Goal: Task Accomplishment & Management: Use online tool/utility

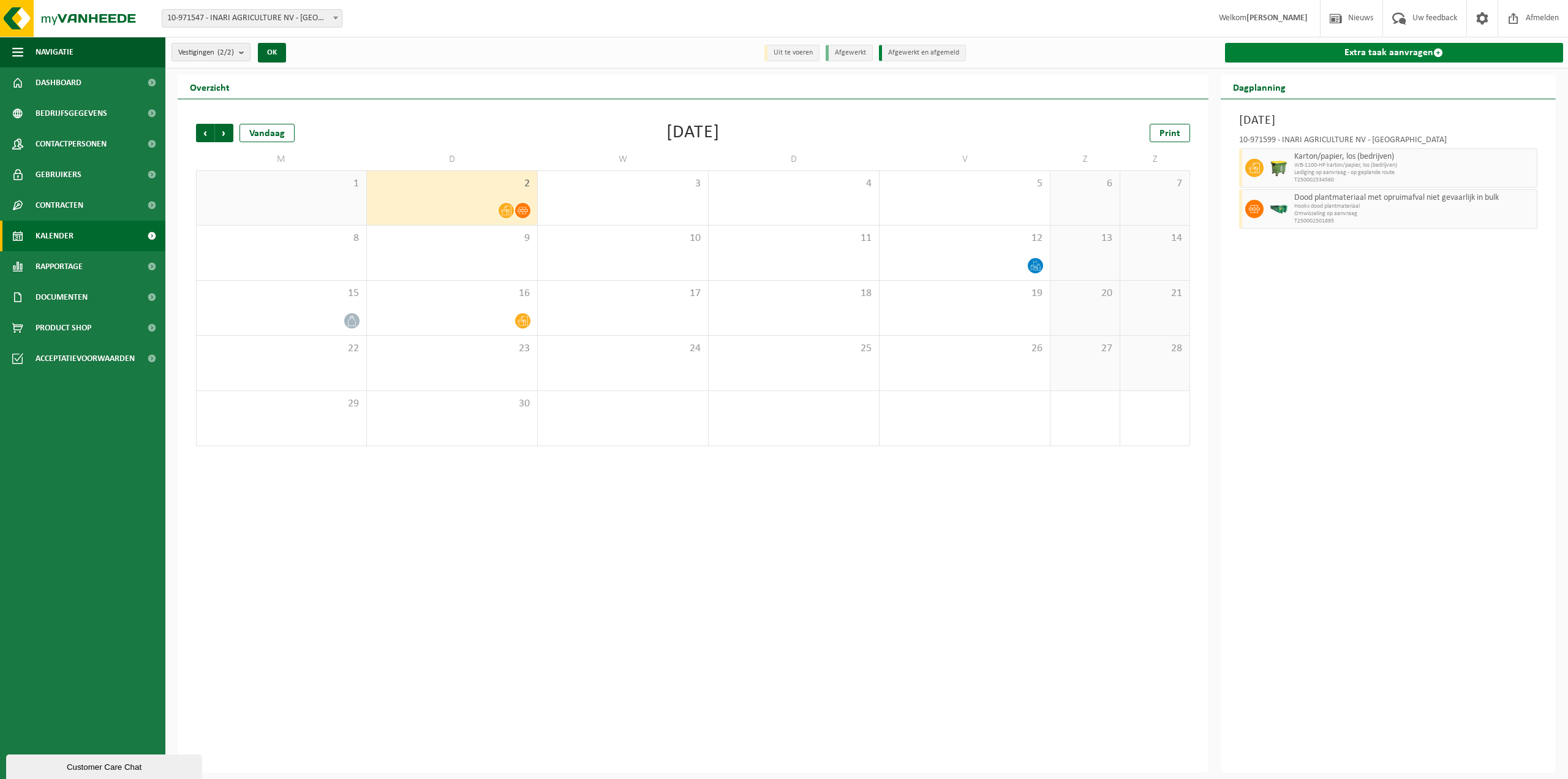
click at [1393, 55] on link "Extra taak aanvragen" at bounding box center [1394, 53] width 339 height 20
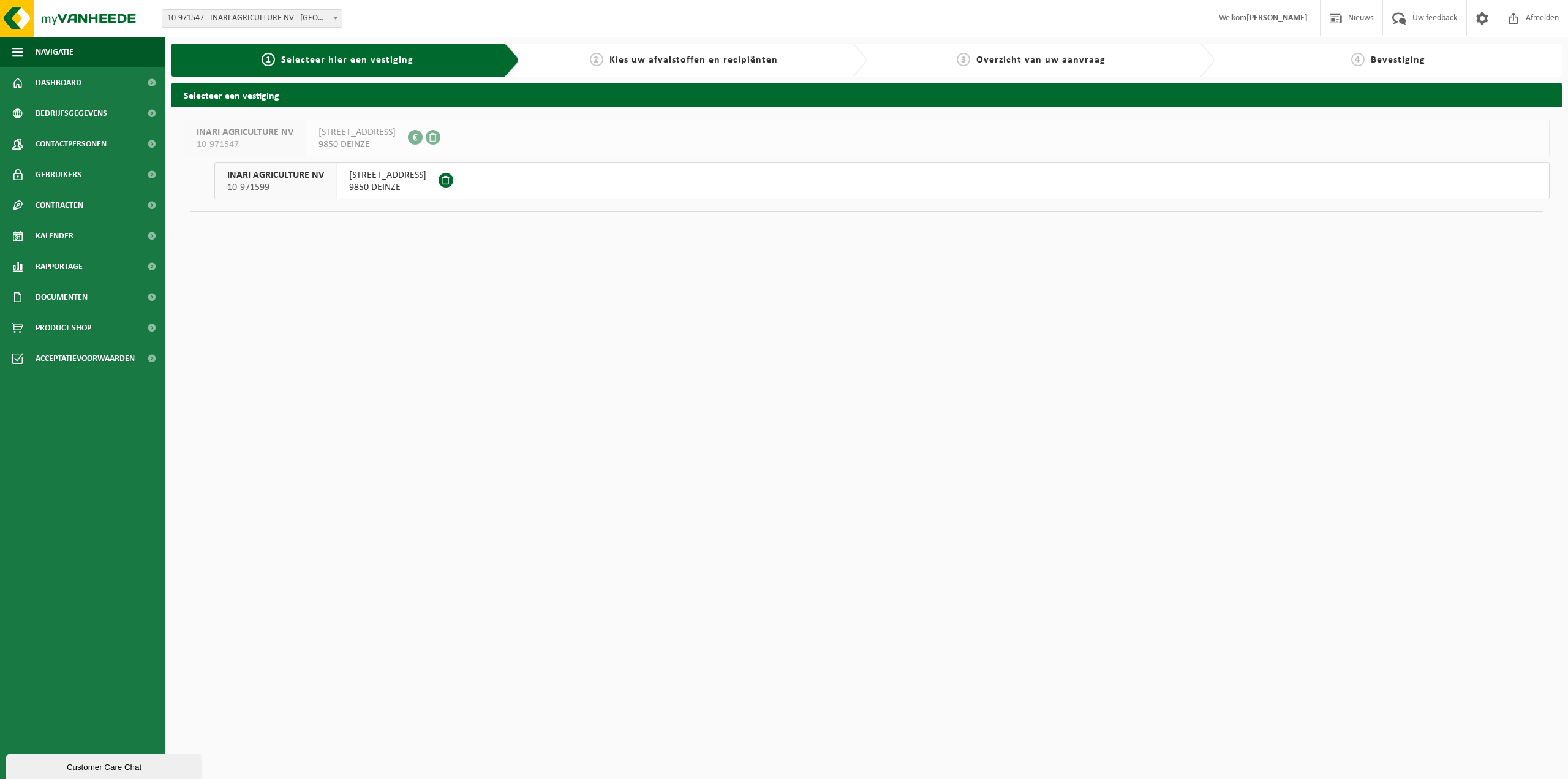
click at [378, 182] on span "9850 DEINZE" at bounding box center [388, 187] width 77 height 12
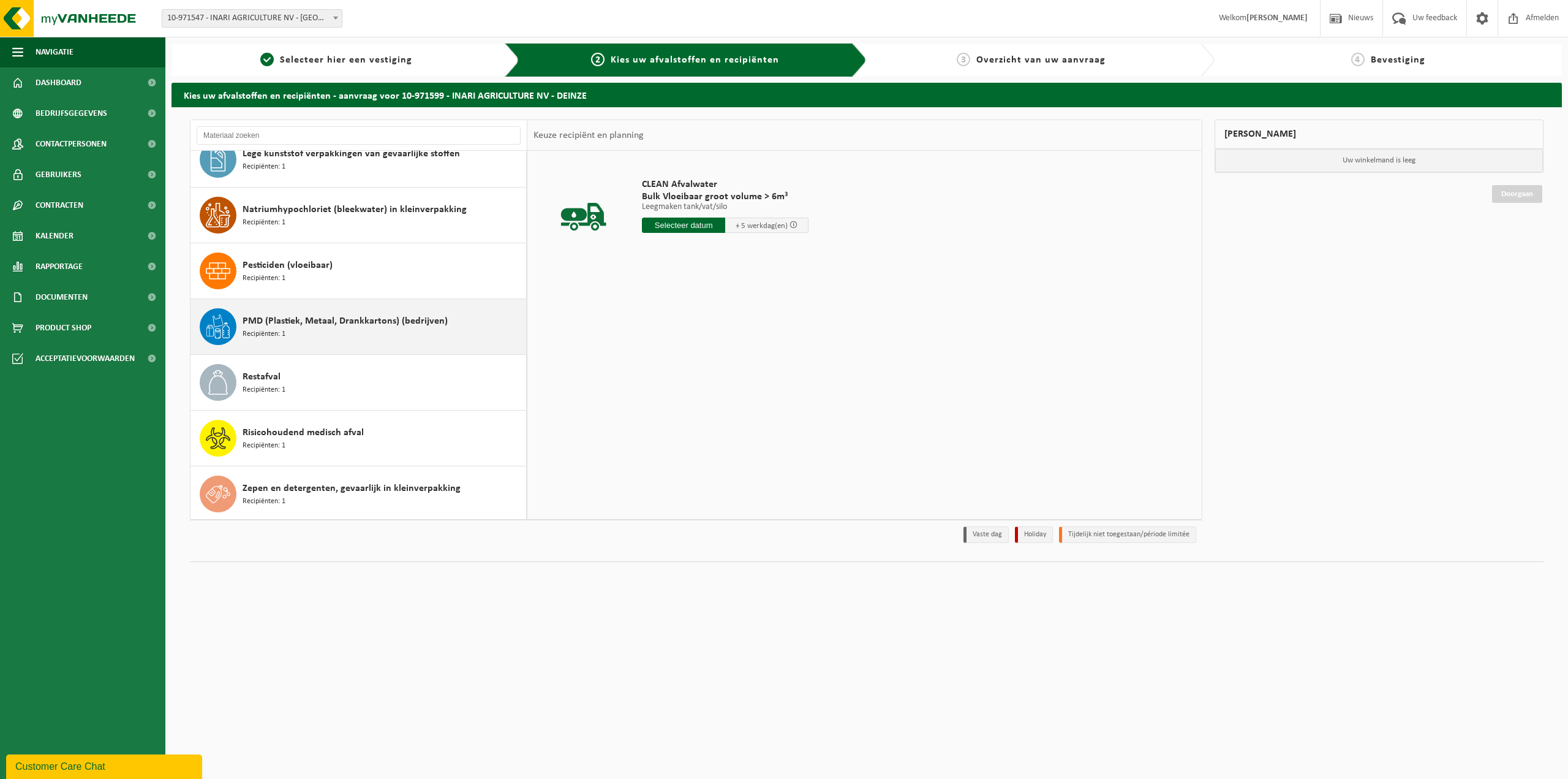
scroll to position [186, 0]
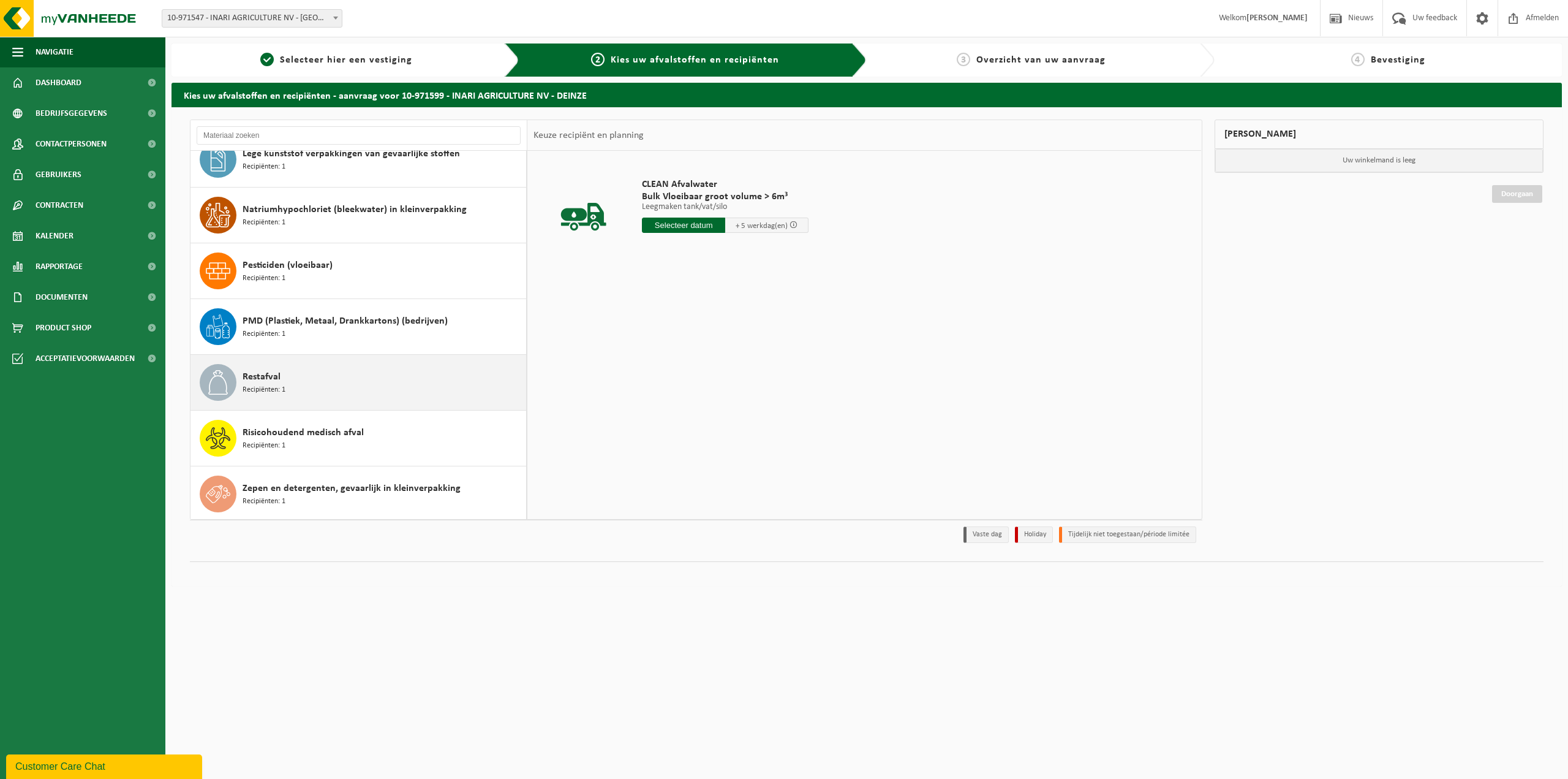
click at [308, 384] on div "Restafval Recipiënten: 1" at bounding box center [383, 382] width 280 height 37
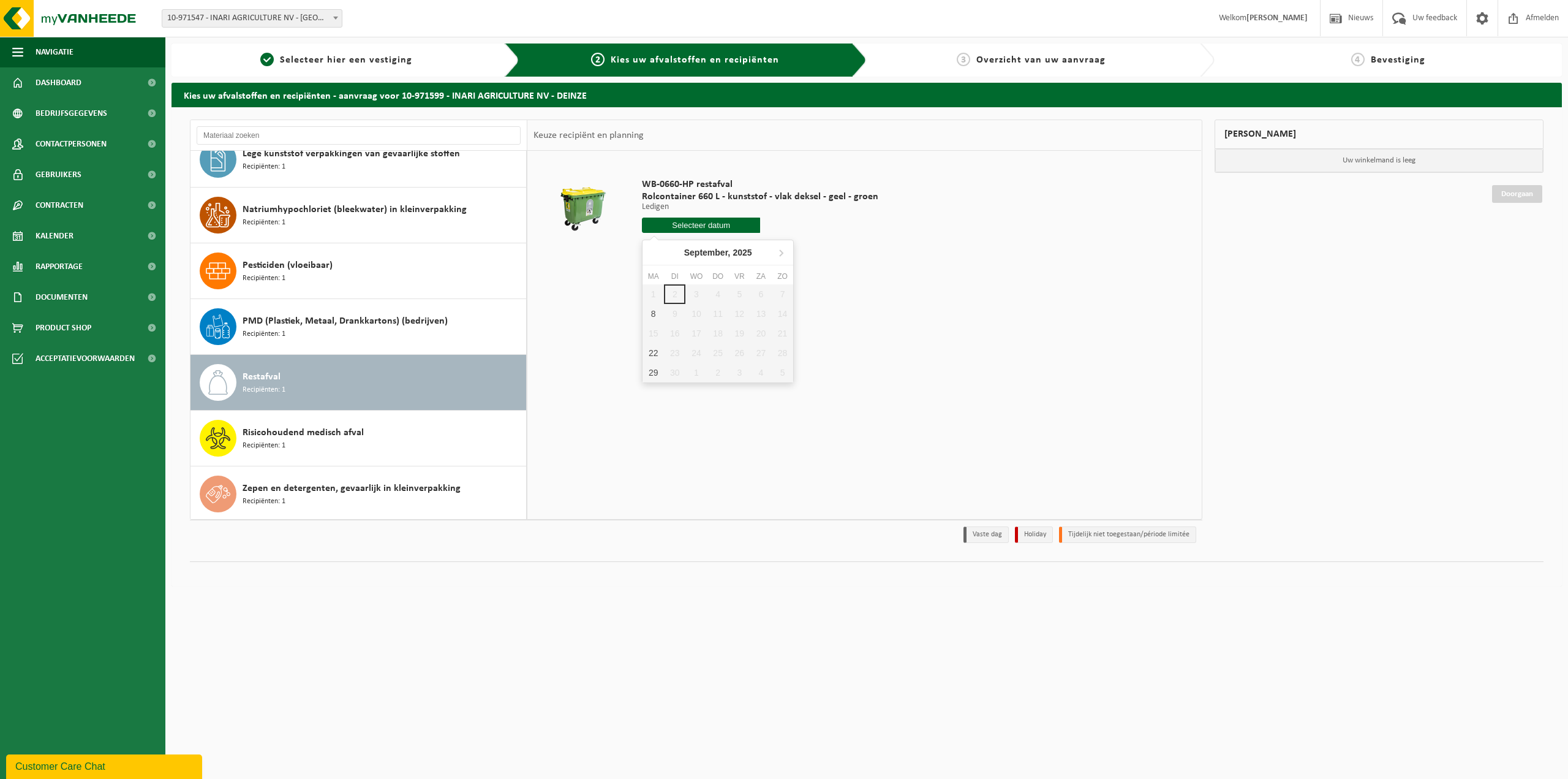
click at [705, 224] on input "text" at bounding box center [701, 225] width 118 height 15
click at [654, 313] on div "8" at bounding box center [653, 314] width 21 height 20
type input "Van [DATE]"
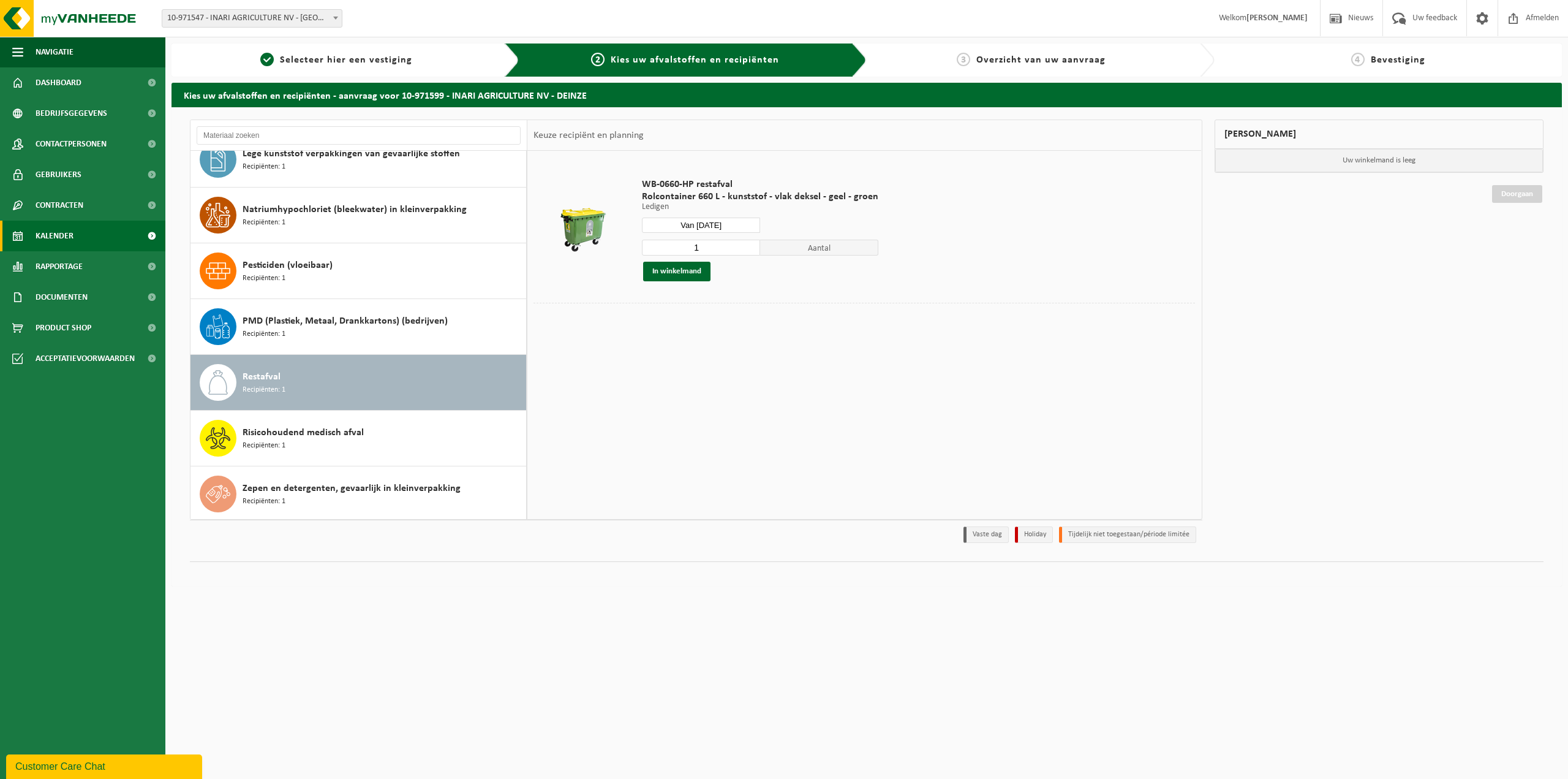
click at [85, 237] on link "Kalender" at bounding box center [83, 236] width 165 height 31
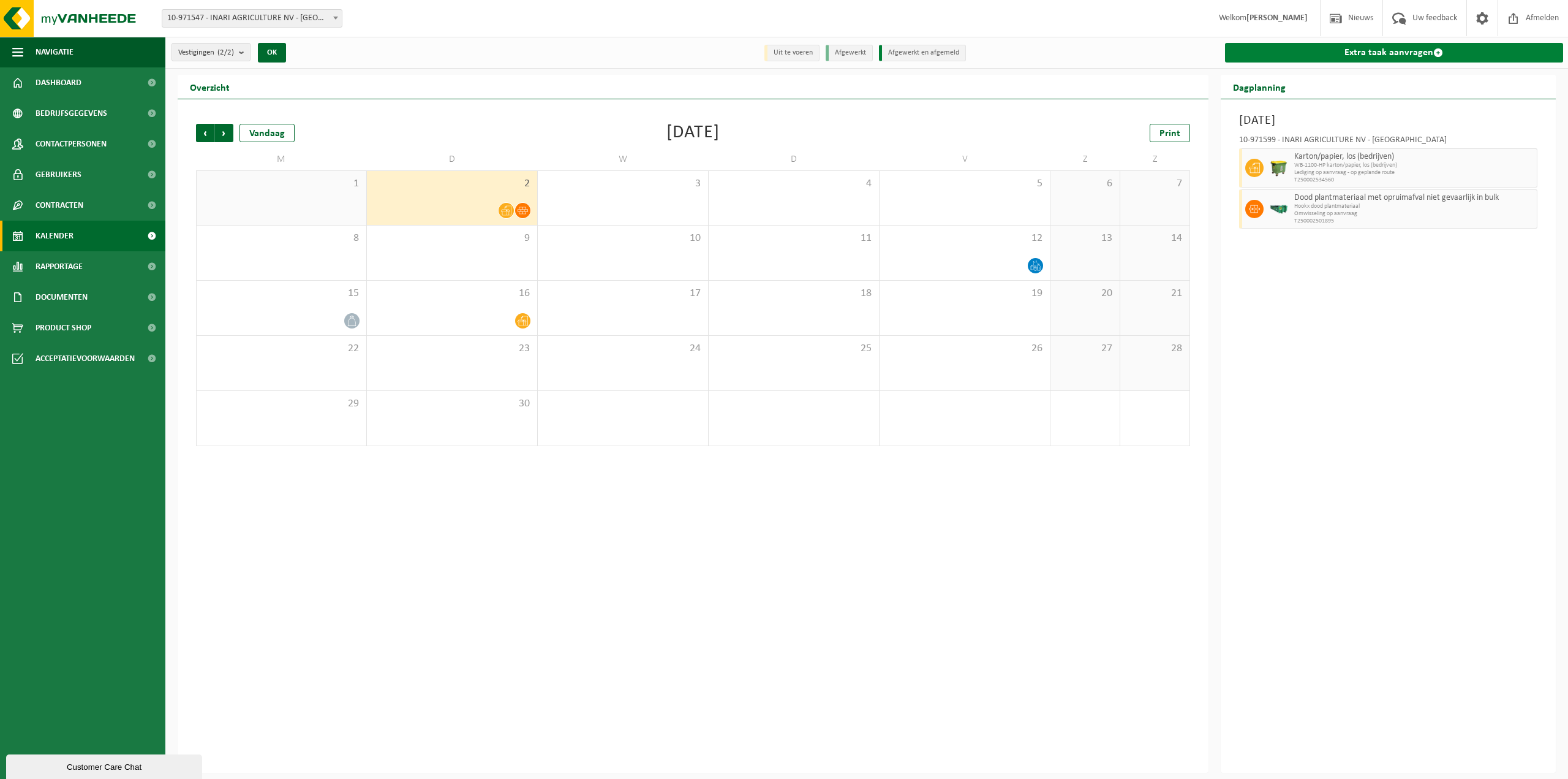
click at [1357, 51] on link "Extra taak aanvragen" at bounding box center [1394, 53] width 339 height 20
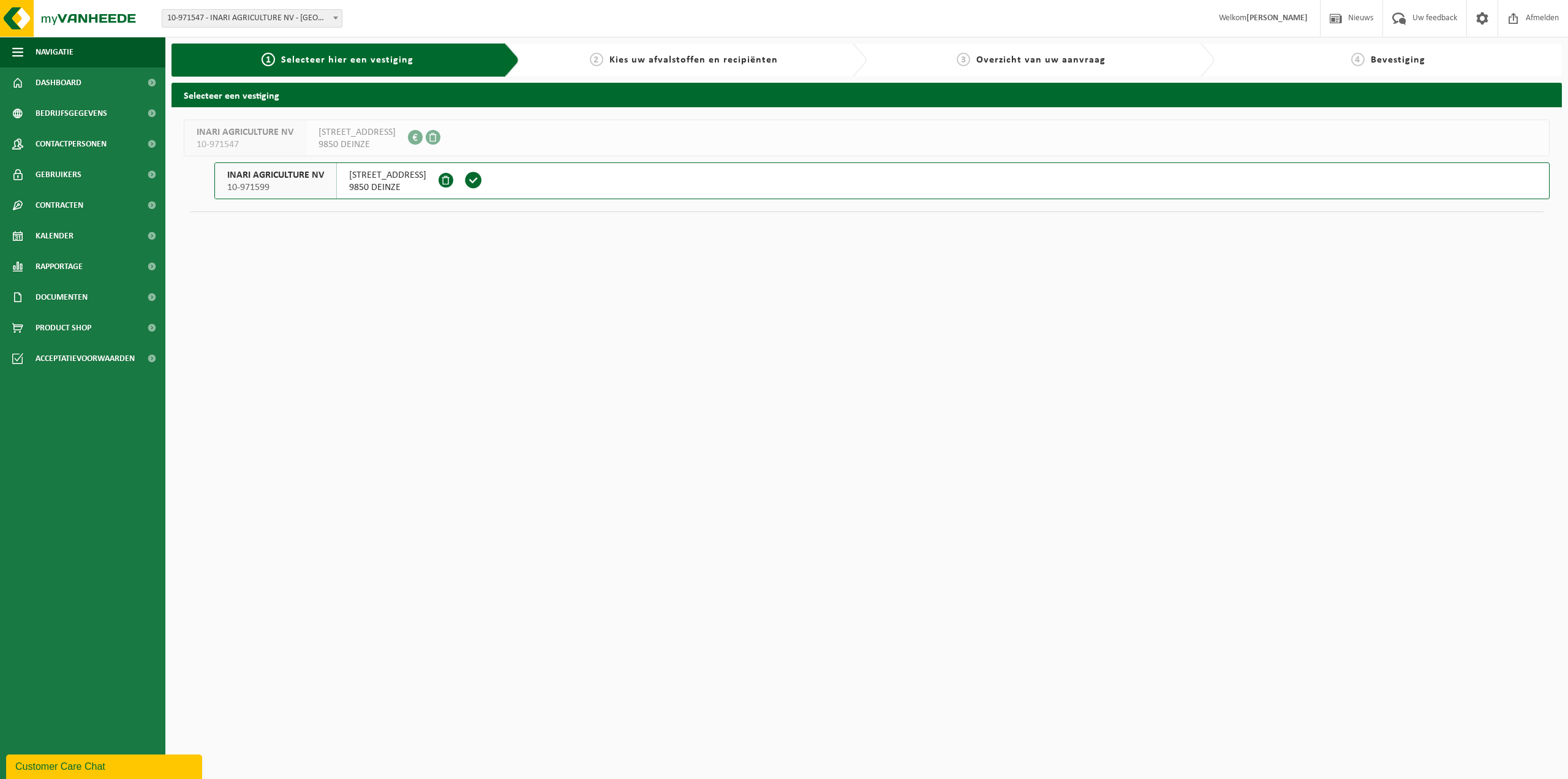
click at [378, 183] on span "9850 DEINZE" at bounding box center [388, 187] width 77 height 12
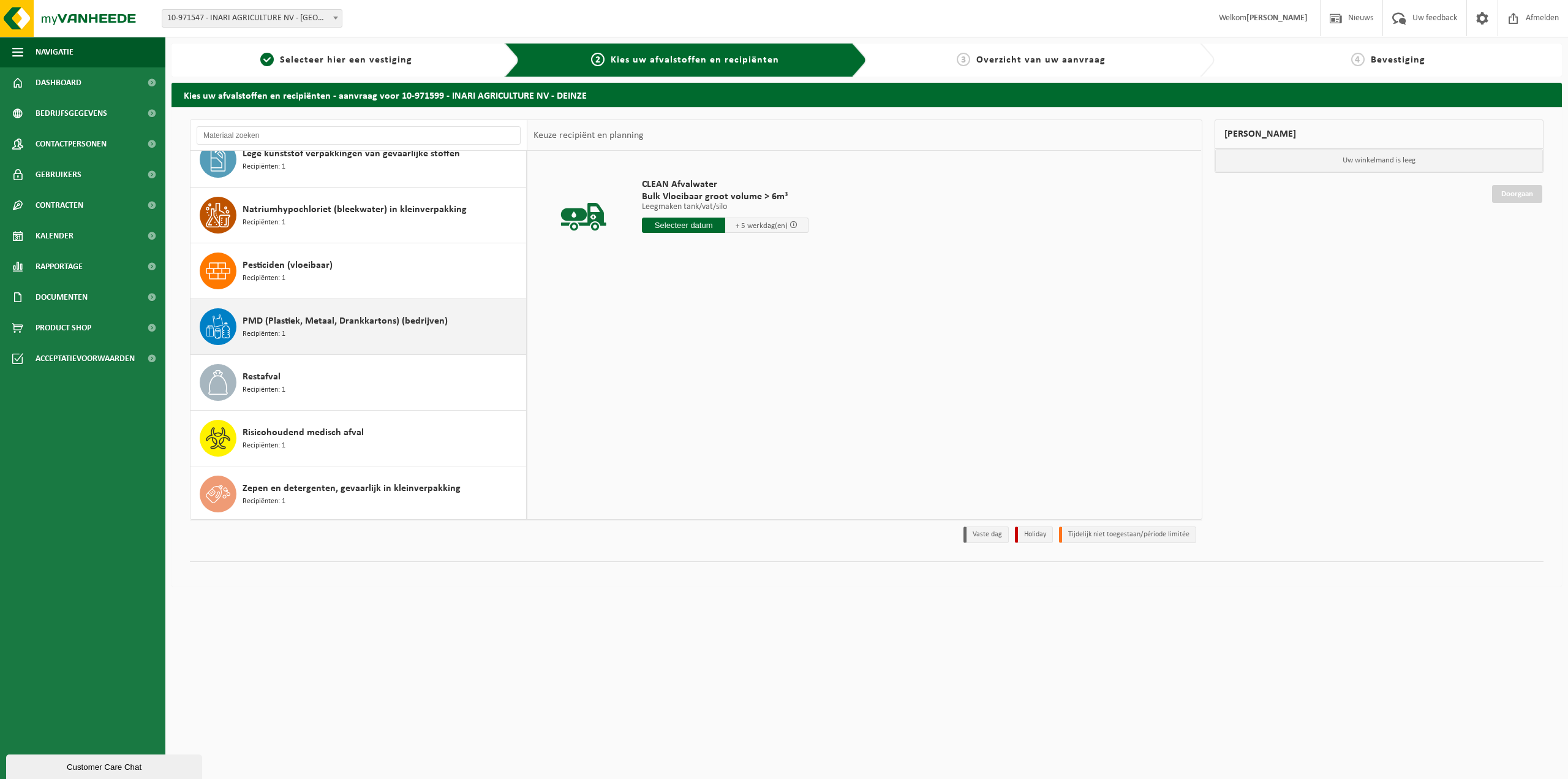
scroll to position [186, 0]
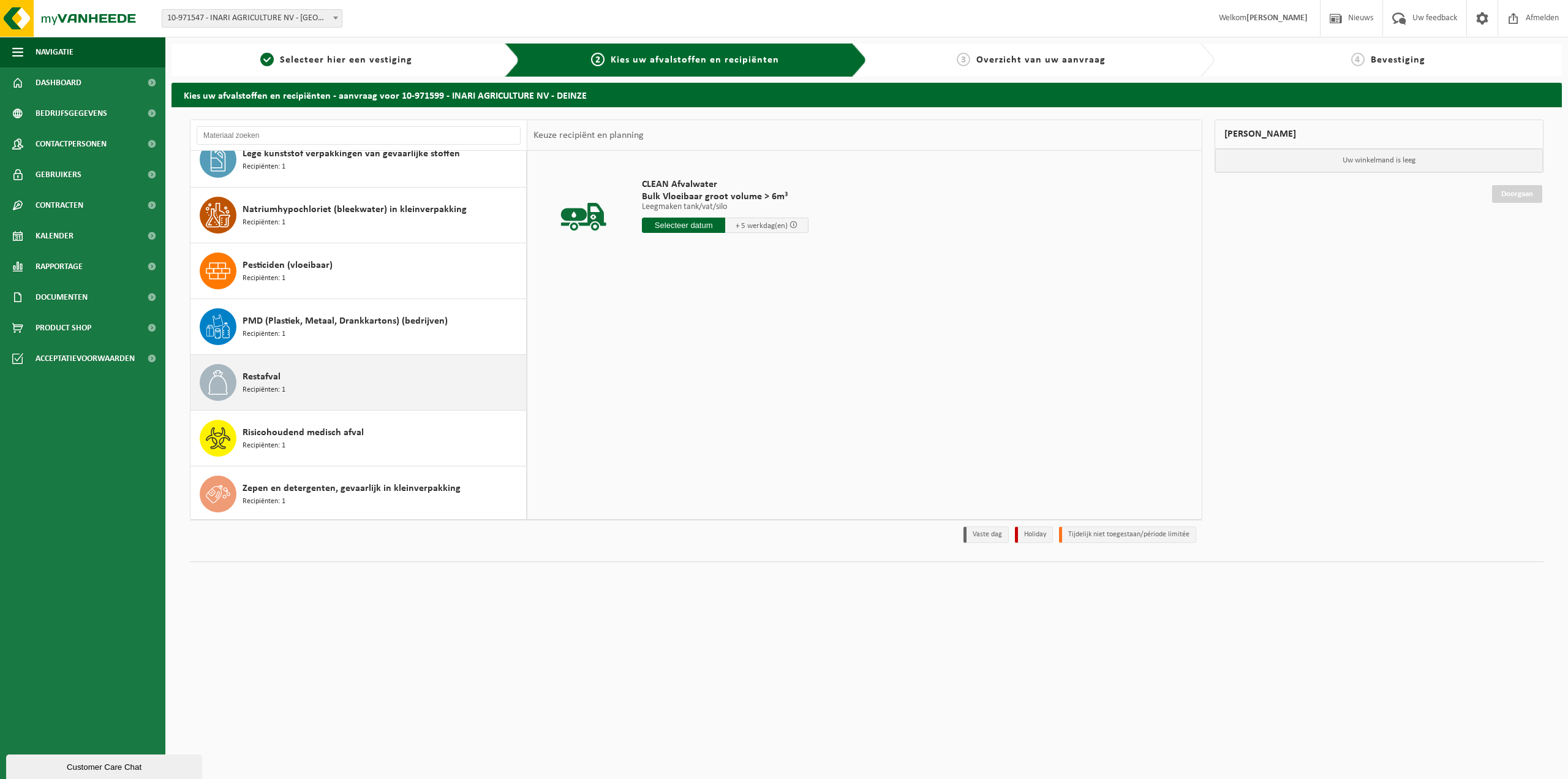
click at [302, 381] on div "Restafval Recipiënten: 1" at bounding box center [383, 382] width 280 height 37
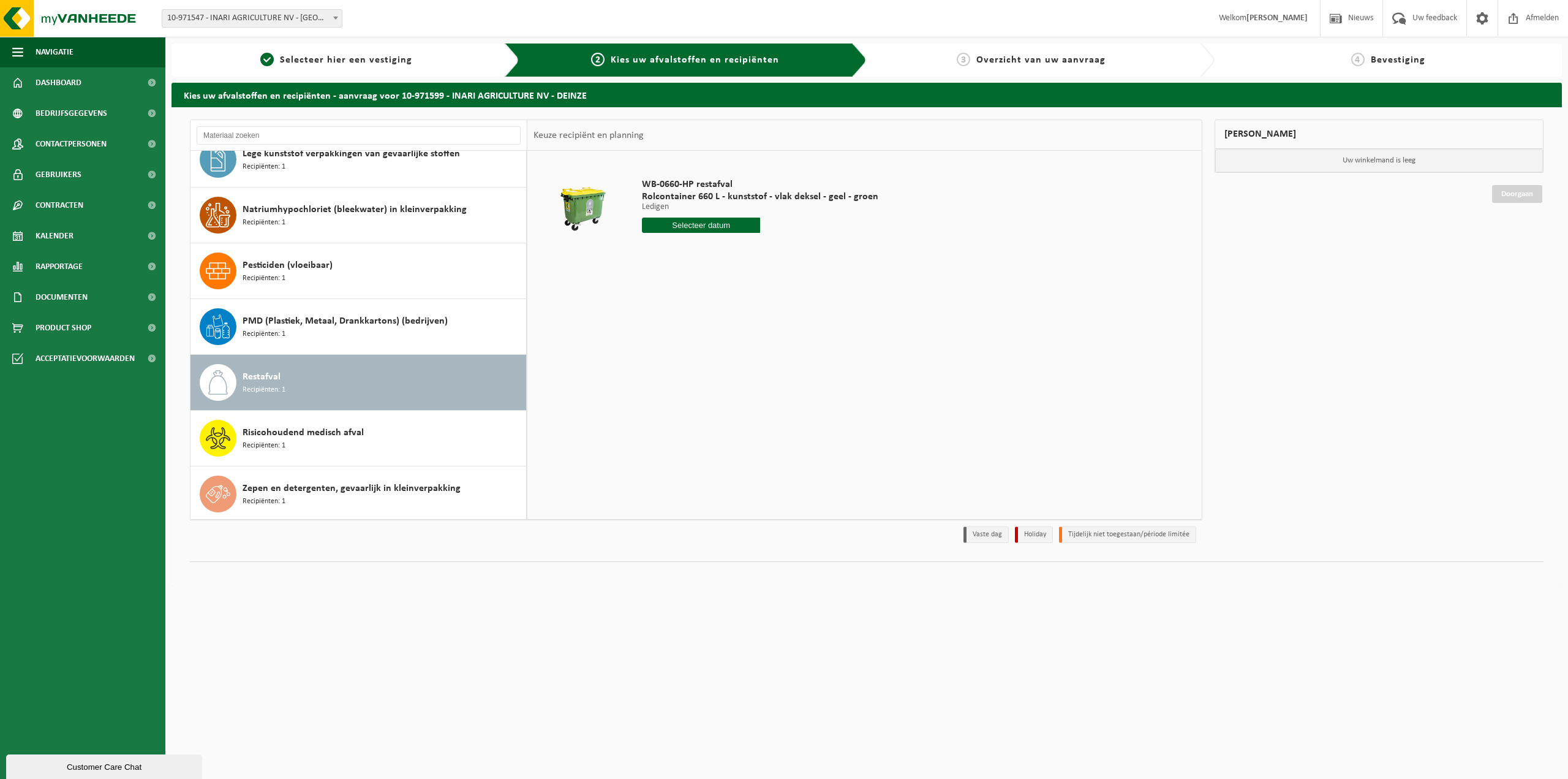
click at [724, 224] on input "text" at bounding box center [701, 225] width 118 height 15
click at [650, 314] on div "8" at bounding box center [653, 314] width 21 height 20
type input "Van 2025-09-08"
click at [684, 271] on button "In winkelmand" at bounding box center [676, 271] width 67 height 20
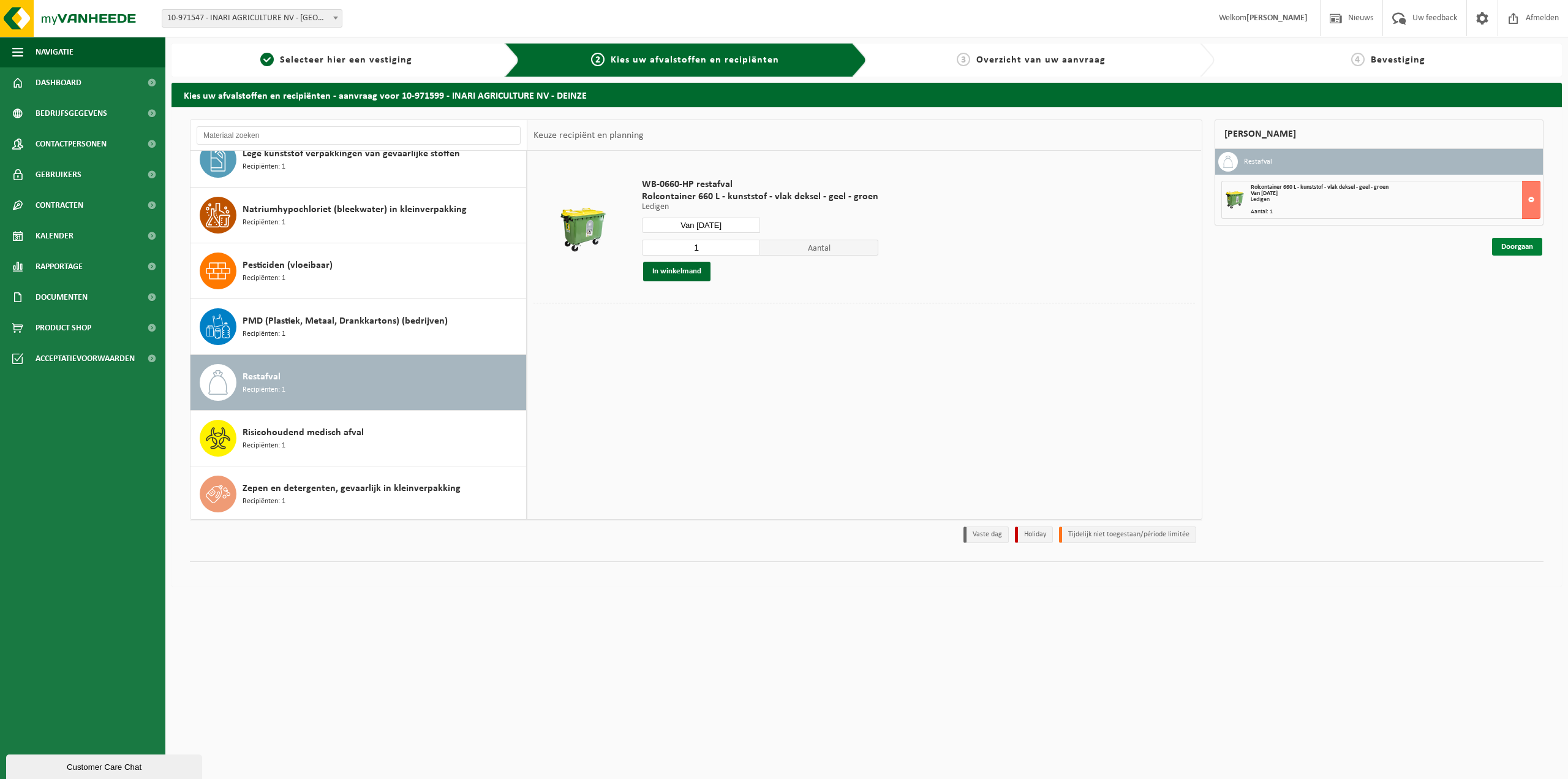
click at [1508, 244] on link "Doorgaan" at bounding box center [1517, 246] width 50 height 18
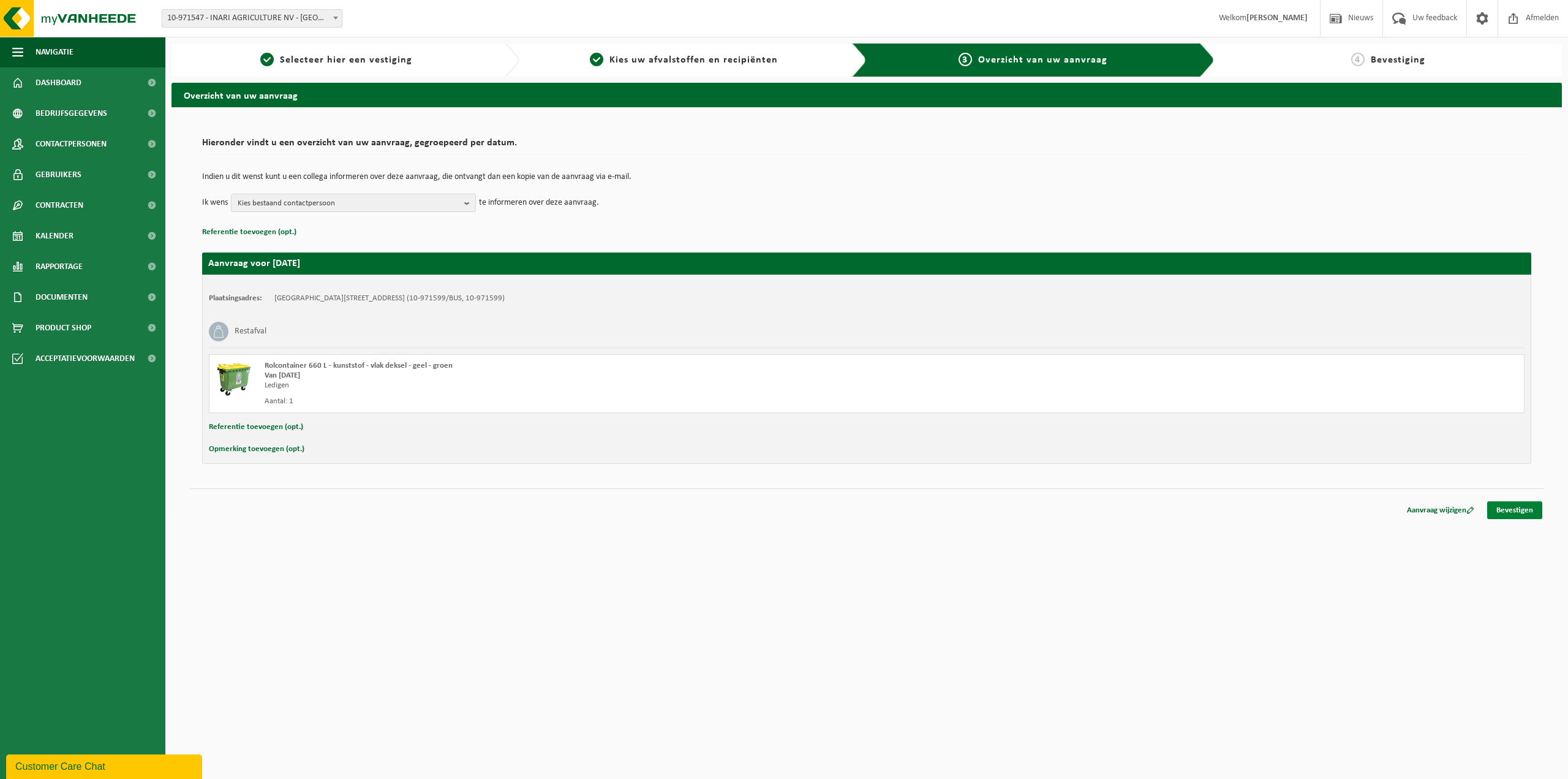
click at [1523, 510] on link "Bevestigen" at bounding box center [1514, 510] width 55 height 18
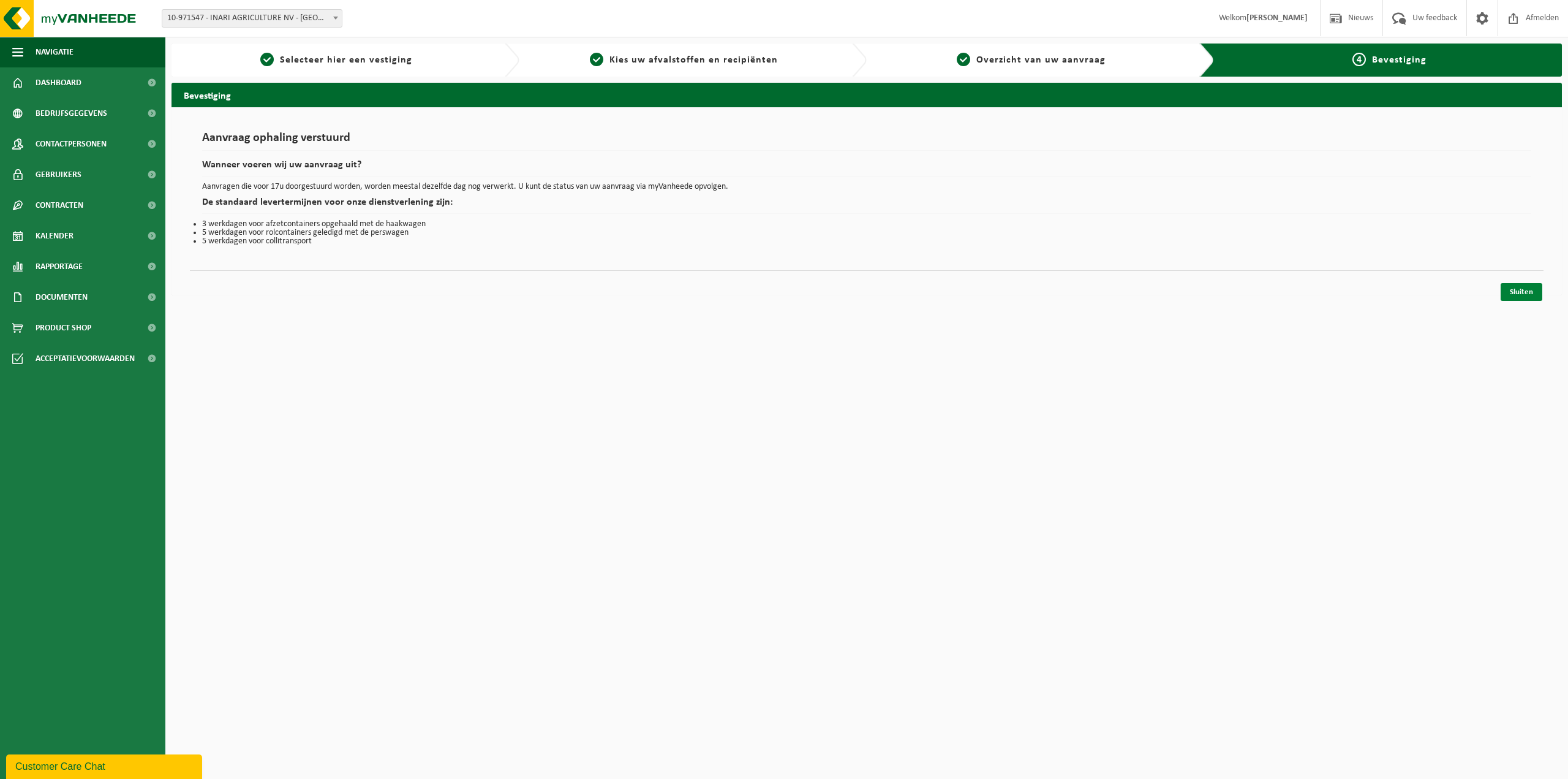
click at [1526, 292] on link "Sluiten" at bounding box center [1521, 292] width 42 height 18
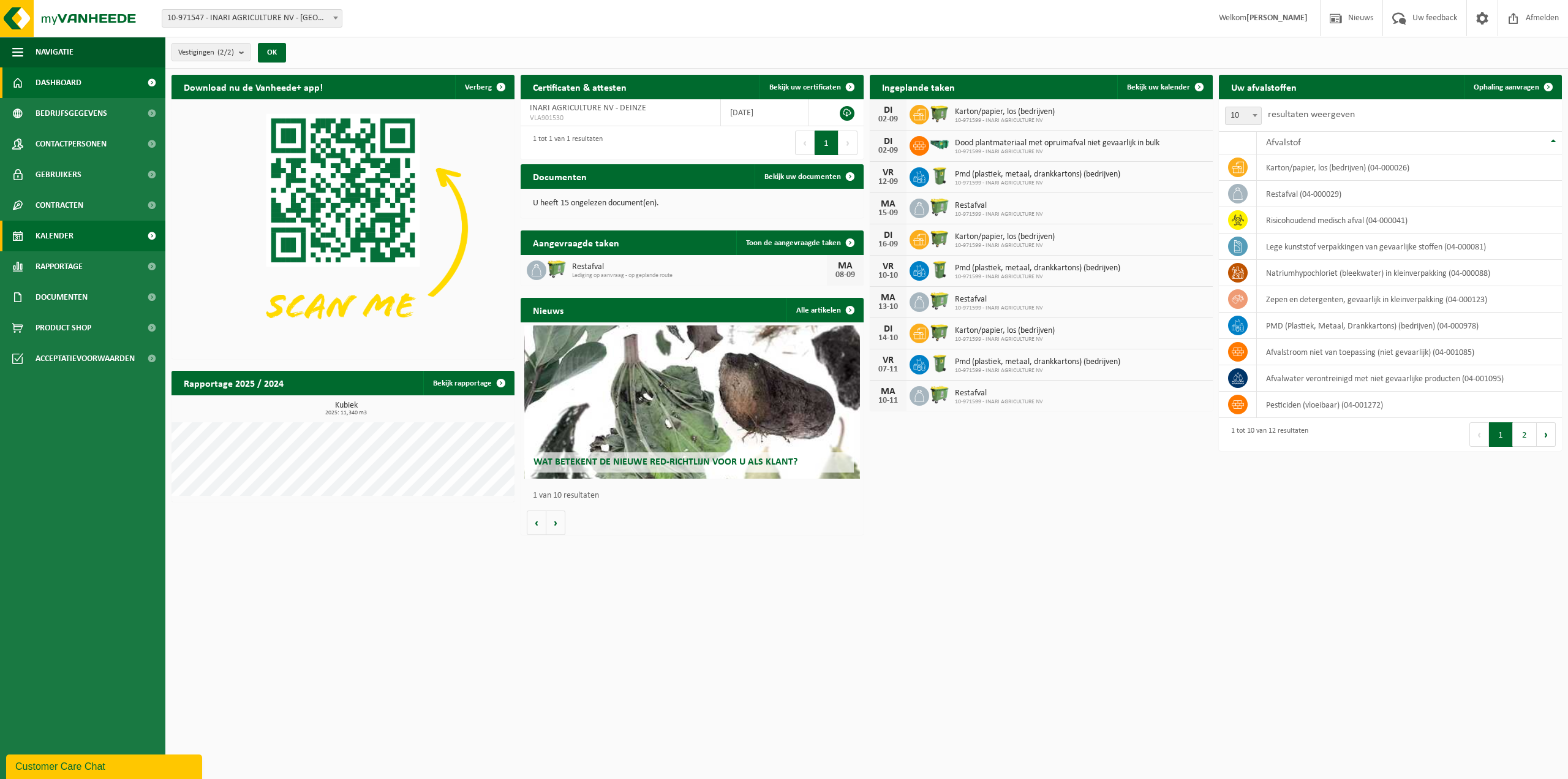
click at [88, 229] on link "Kalender" at bounding box center [83, 236] width 165 height 31
